Goal: Communication & Community: Connect with others

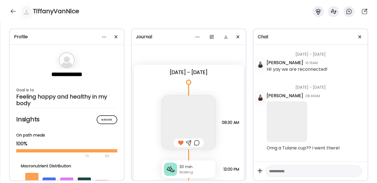
scroll to position [16, 0]
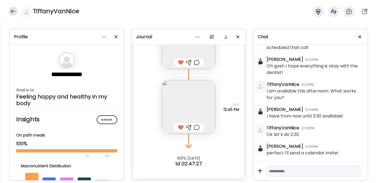
click at [14, 13] on div at bounding box center [13, 11] width 9 height 9
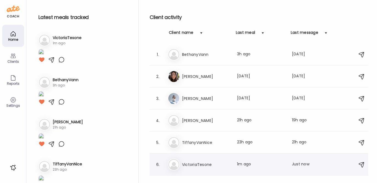
click at [191, 161] on h3 "VictoriaTesone" at bounding box center [206, 164] width 48 height 7
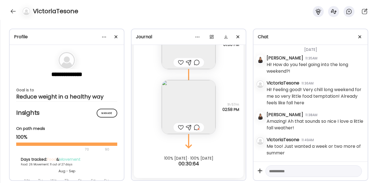
scroll to position [11562, 0]
click at [196, 129] on div at bounding box center [197, 127] width 6 height 7
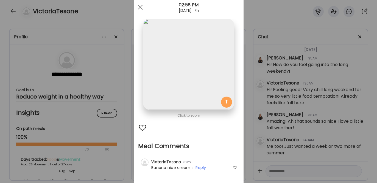
click at [141, 128] on div at bounding box center [142, 127] width 9 height 9
click at [138, 7] on span at bounding box center [140, 7] width 5 height 5
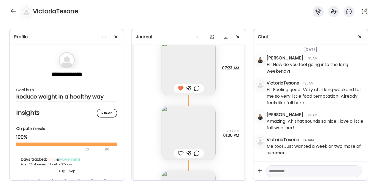
scroll to position [12010, 0]
click at [183, 130] on img at bounding box center [189, 131] width 54 height 54
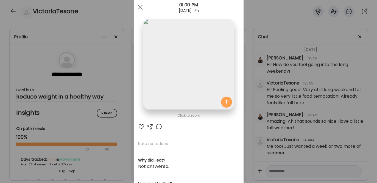
click at [138, 126] on div at bounding box center [141, 126] width 7 height 7
click at [138, 7] on span at bounding box center [140, 7] width 5 height 5
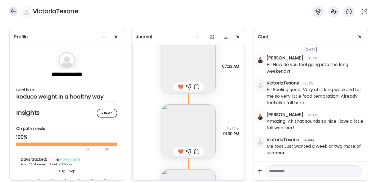
click at [12, 13] on div at bounding box center [13, 11] width 9 height 9
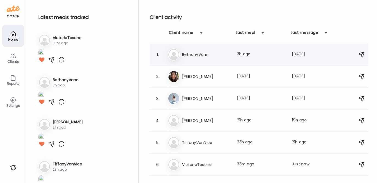
click at [197, 57] on div "Be [PERSON_NAME] Last meal: 3h ago Last message: [DATE] I’m feeling optimistic!…" at bounding box center [260, 54] width 184 height 12
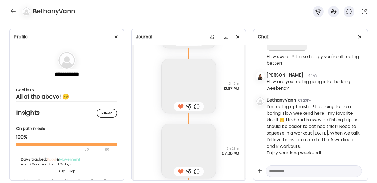
scroll to position [7747, 0]
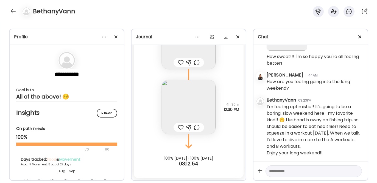
click at [285, 171] on textarea at bounding box center [308, 171] width 79 height 7
type textarea "**********"
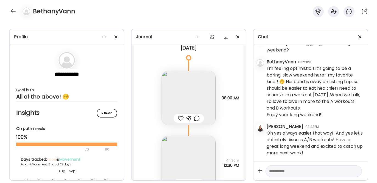
scroll to position [7691, 0]
click at [179, 117] on div at bounding box center [181, 118] width 6 height 7
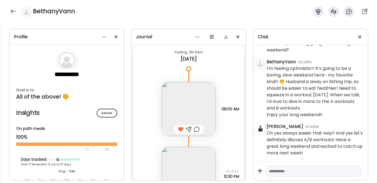
scroll to position [7747, 0]
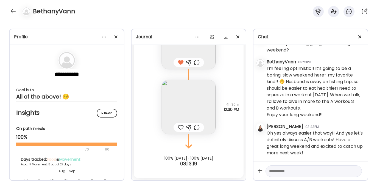
click at [178, 128] on div at bounding box center [181, 127] width 6 height 7
click at [10, 7] on div "BethanyVann" at bounding box center [188, 10] width 377 height 20
click at [12, 11] on div at bounding box center [13, 11] width 9 height 9
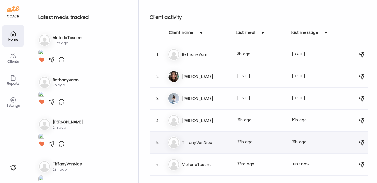
click at [198, 141] on h3 "TiffanyVanNice" at bounding box center [206, 142] width 48 height 7
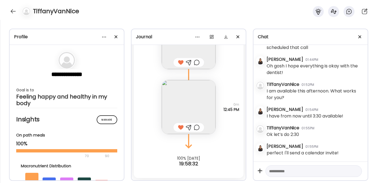
scroll to position [3474, 0]
click at [11, 9] on div at bounding box center [13, 11] width 9 height 9
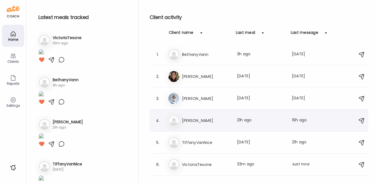
click at [197, 123] on h3 "[PERSON_NAME]" at bounding box center [206, 120] width 48 height 7
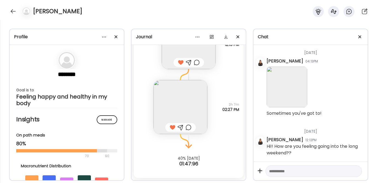
scroll to position [10508, 0]
